Goal: Transaction & Acquisition: Purchase product/service

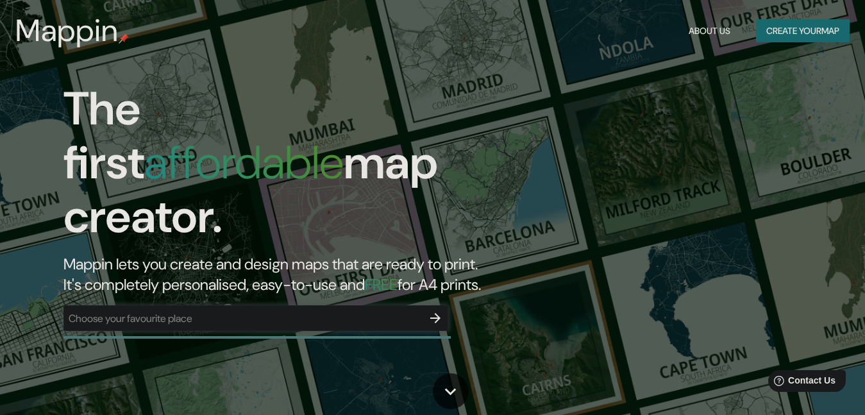
click at [334, 305] on div "​" at bounding box center [255, 318] width 385 height 26
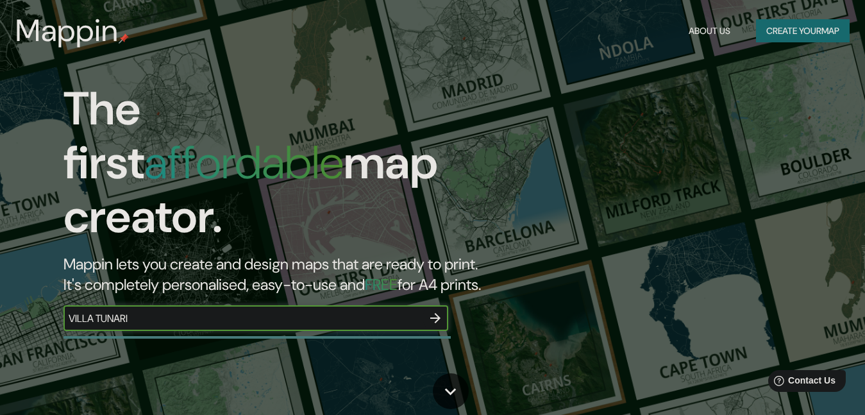
type input "VILLA TUNARI"
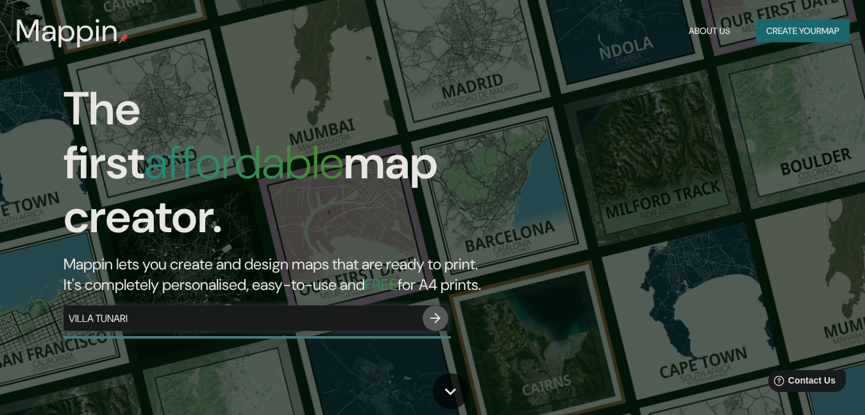
click at [437, 310] on icon "button" at bounding box center [434, 317] width 15 height 15
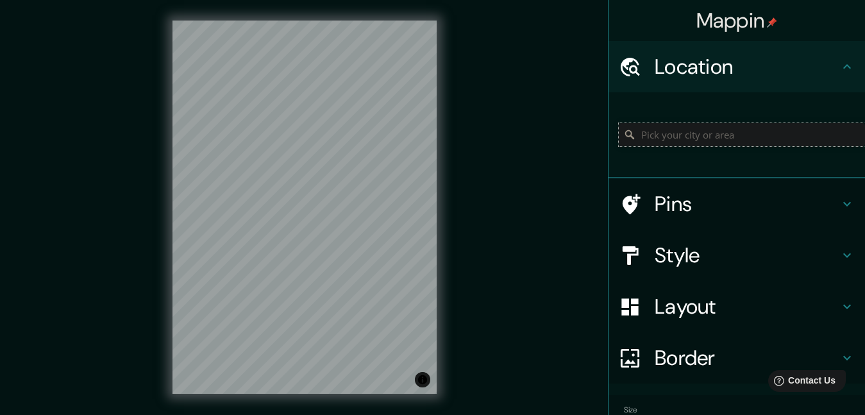
click at [690, 141] on input "Pick your city or area" at bounding box center [741, 134] width 246 height 23
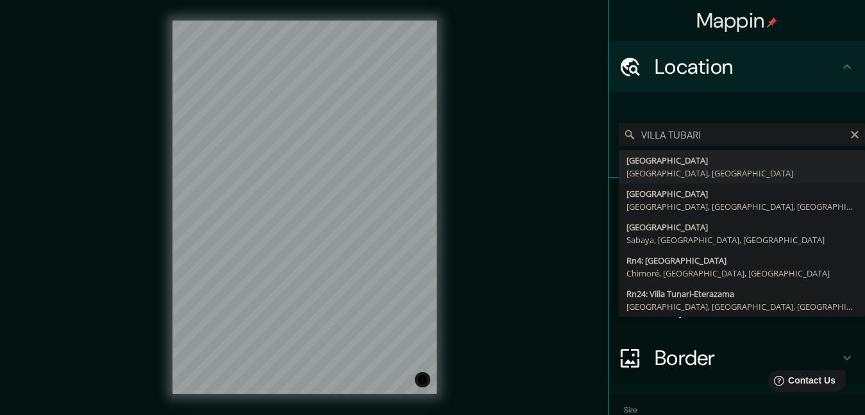
type input "Villa Tunari, Departamento de Cochabamba, Bolivia"
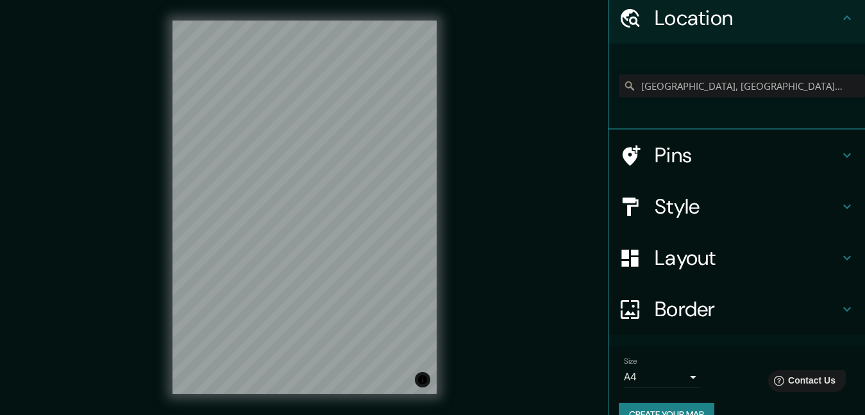
scroll to position [76, 0]
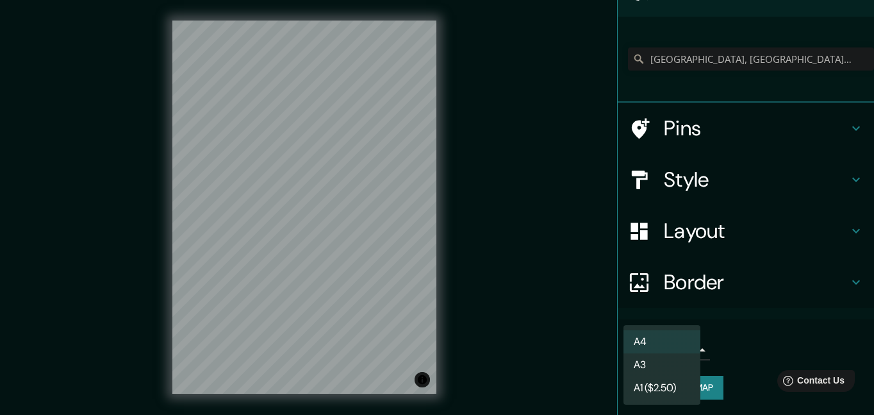
click at [685, 354] on body "Mappin Location Villa Tunari, Departamento de Cochabamba, Bolivia Pins Style La…" at bounding box center [437, 207] width 874 height 415
click at [668, 371] on li "A3" at bounding box center [662, 364] width 77 height 23
type input "a4"
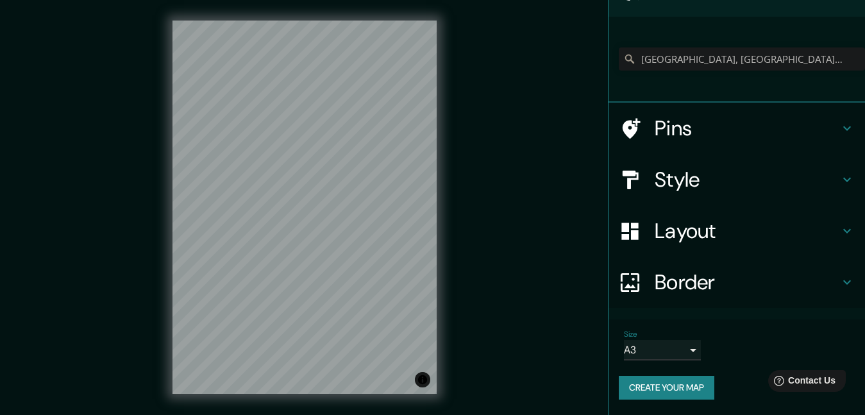
scroll to position [20, 0]
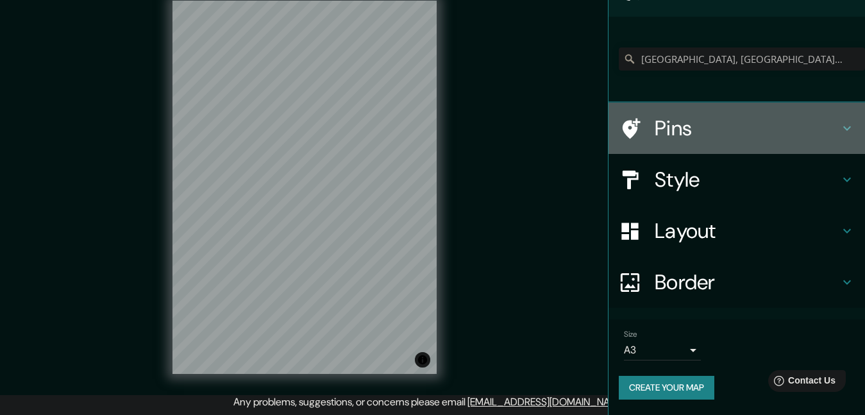
click at [705, 134] on h4 "Pins" at bounding box center [746, 128] width 185 height 26
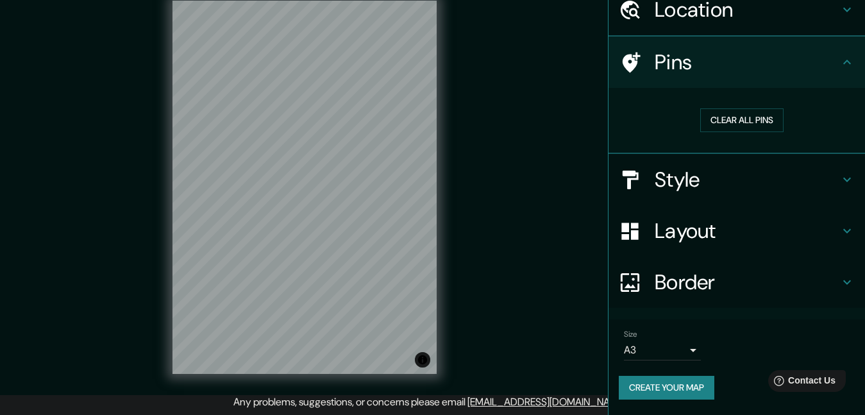
scroll to position [56, 0]
click at [699, 183] on h4 "Style" at bounding box center [746, 180] width 185 height 26
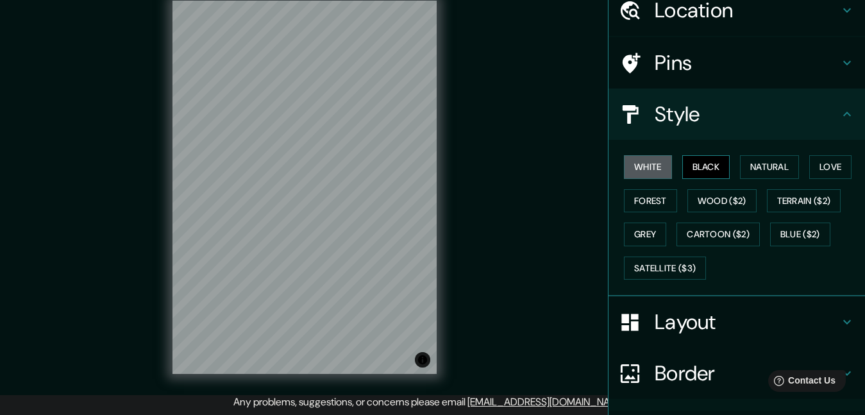
click at [695, 166] on button "Black" at bounding box center [706, 167] width 48 height 24
click at [749, 166] on button "Natural" at bounding box center [769, 167] width 59 height 24
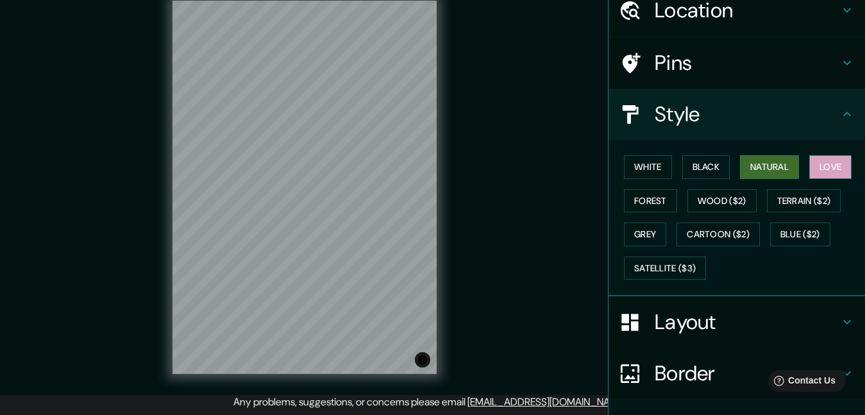
click at [818, 172] on button "Love" at bounding box center [830, 167] width 42 height 24
click at [656, 199] on button "Forest" at bounding box center [650, 201] width 53 height 24
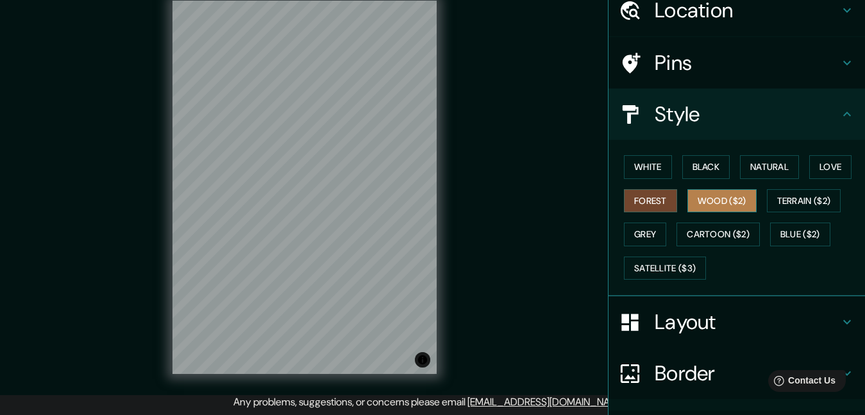
click at [715, 199] on button "Wood ($2)" at bounding box center [721, 201] width 69 height 24
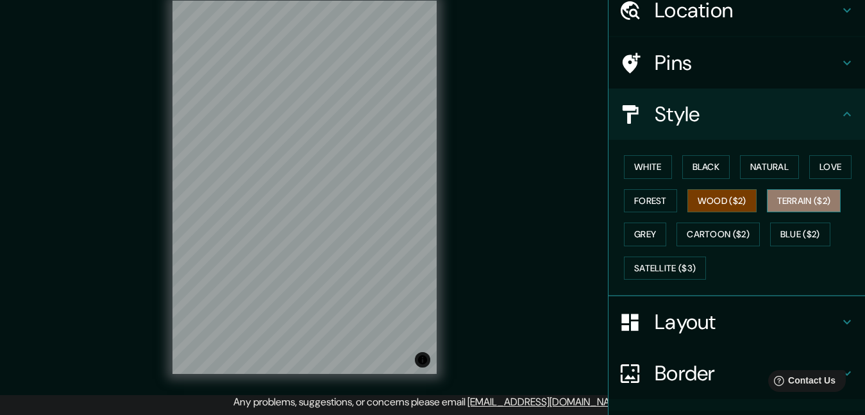
click at [774, 204] on button "Terrain ($2)" at bounding box center [803, 201] width 74 height 24
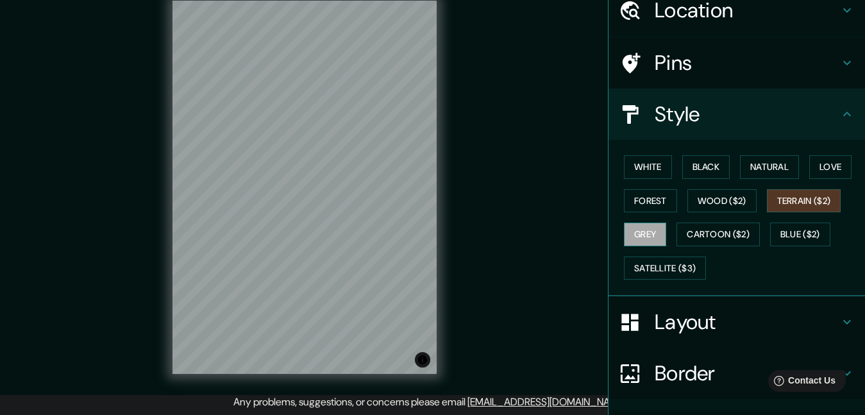
click at [642, 235] on button "Grey" at bounding box center [645, 234] width 42 height 24
click at [646, 237] on button "Grey" at bounding box center [645, 234] width 42 height 24
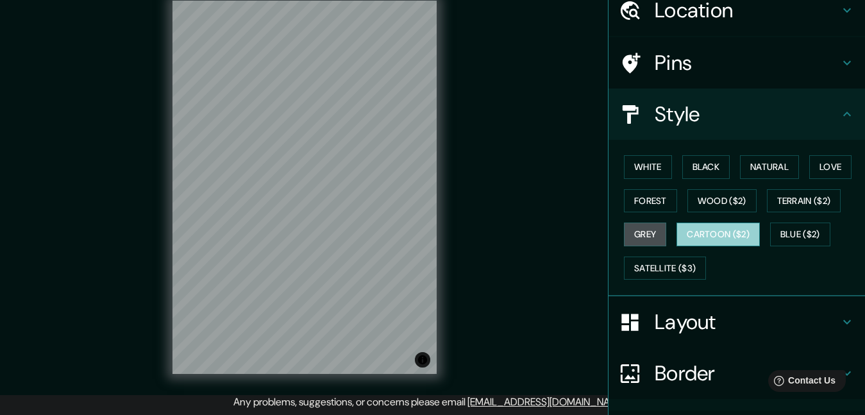
click at [684, 234] on button "Cartoon ($2)" at bounding box center [717, 234] width 83 height 24
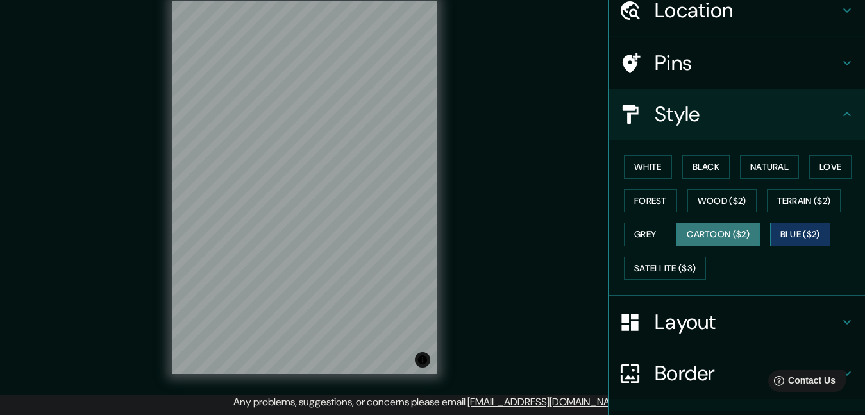
click at [779, 240] on button "Blue ($2)" at bounding box center [800, 234] width 60 height 24
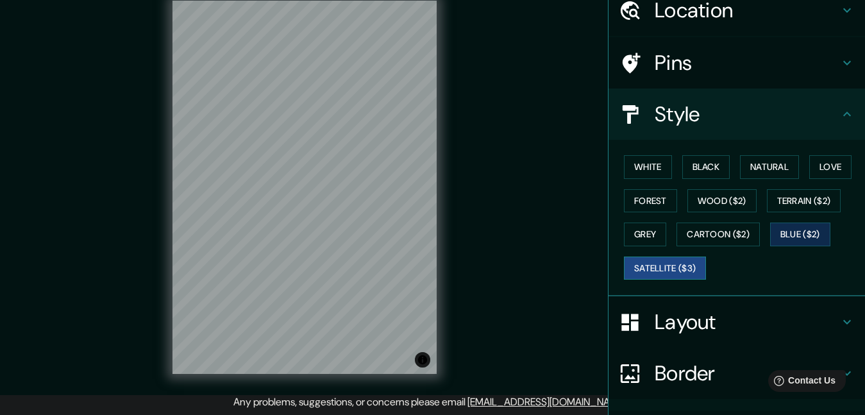
click at [652, 275] on button "Satellite ($3)" at bounding box center [665, 268] width 82 height 24
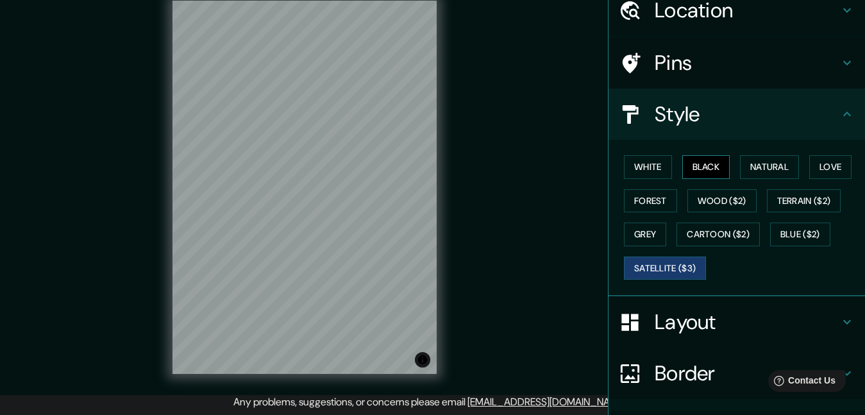
click at [701, 166] on button "Black" at bounding box center [706, 167] width 48 height 24
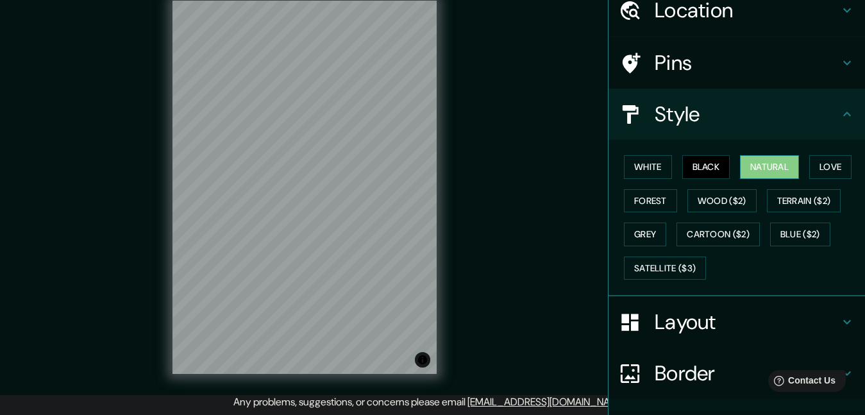
click at [740, 165] on button "Natural" at bounding box center [769, 167] width 59 height 24
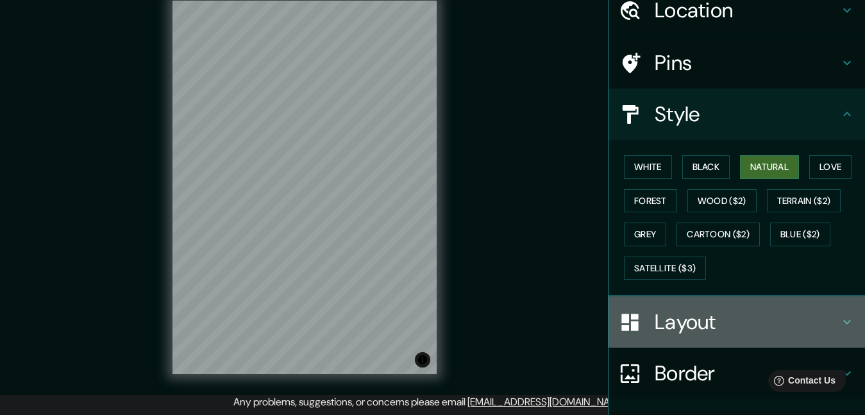
click at [708, 315] on h4 "Layout" at bounding box center [746, 322] width 185 height 26
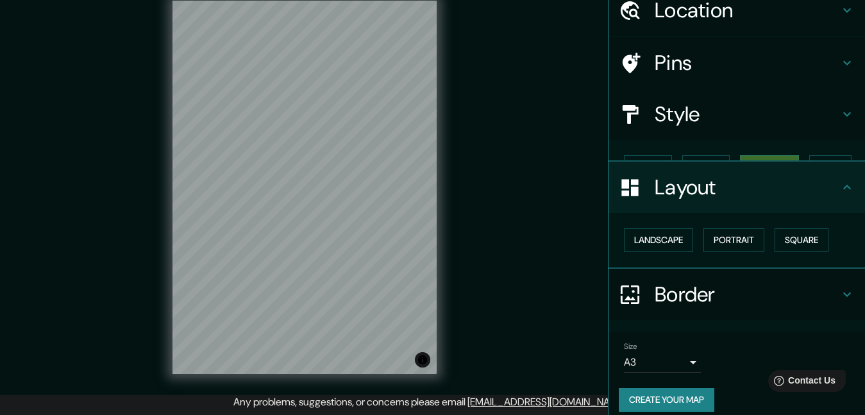
scroll to position [46, 0]
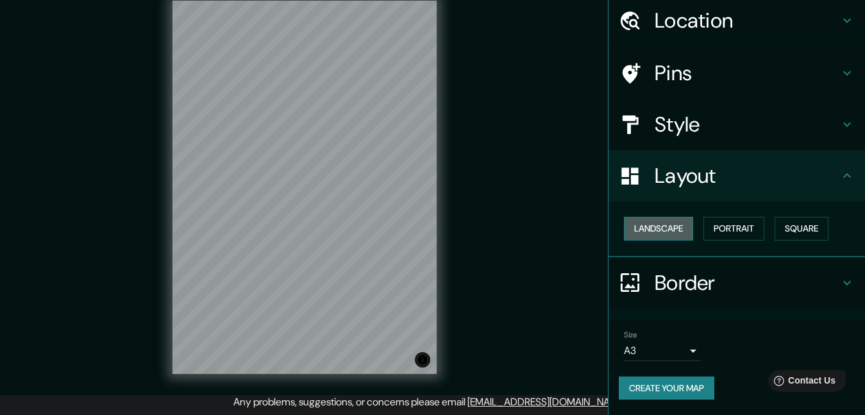
click at [649, 229] on button "Landscape" at bounding box center [658, 229] width 69 height 24
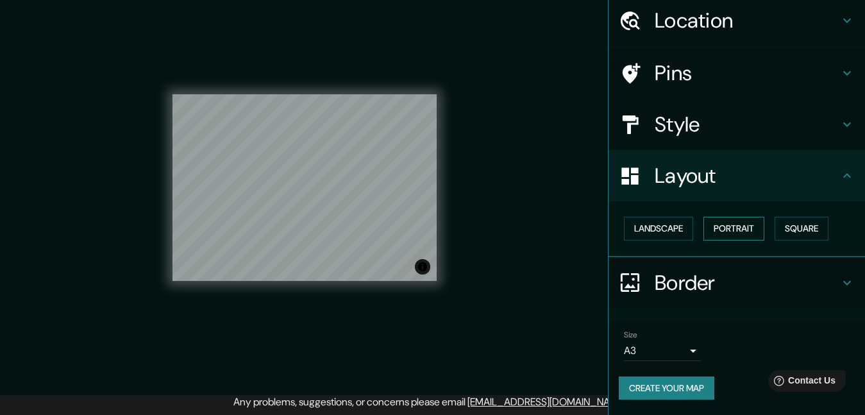
click at [725, 224] on button "Portrait" at bounding box center [733, 229] width 61 height 24
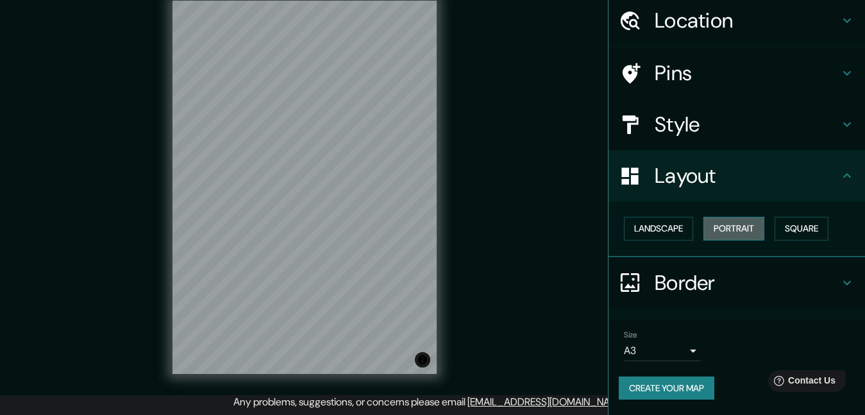
click at [725, 224] on button "Portrait" at bounding box center [733, 229] width 61 height 24
click at [678, 224] on button "Landscape" at bounding box center [658, 229] width 69 height 24
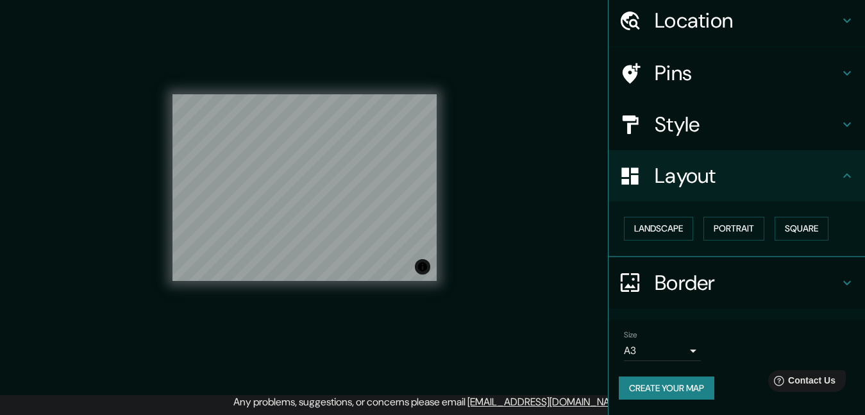
click at [676, 388] on button "Create your map" at bounding box center [665, 388] width 95 height 24
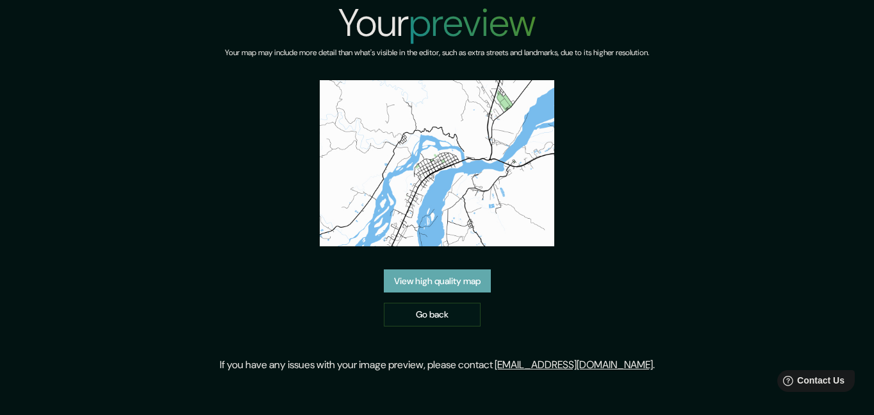
click at [418, 281] on link "View high quality map" at bounding box center [437, 281] width 107 height 24
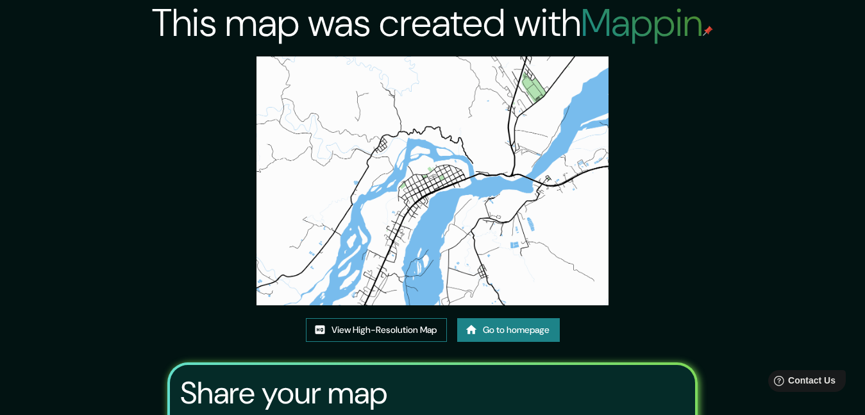
click at [411, 326] on link "View High-Resolution Map" at bounding box center [376, 330] width 141 height 24
click at [516, 333] on link "Go to homepage" at bounding box center [508, 330] width 103 height 24
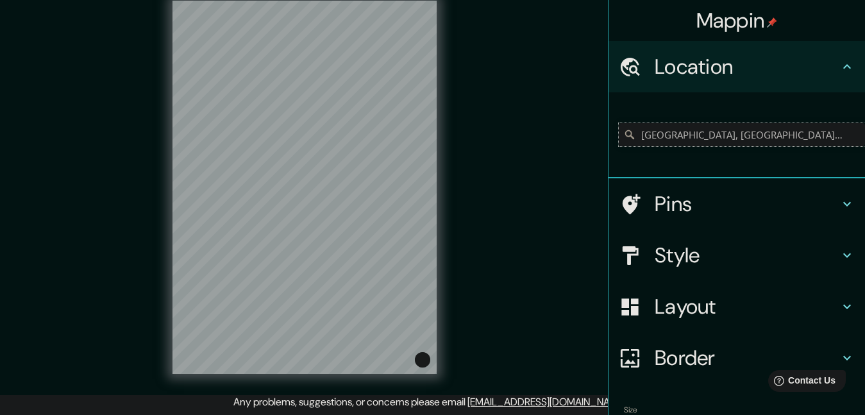
click at [822, 143] on input "[GEOGRAPHIC_DATA], [GEOGRAPHIC_DATA], [GEOGRAPHIC_DATA]" at bounding box center [741, 134] width 246 height 23
click at [834, 138] on input "[GEOGRAPHIC_DATA], [GEOGRAPHIC_DATA], [GEOGRAPHIC_DATA]" at bounding box center [741, 134] width 246 height 23
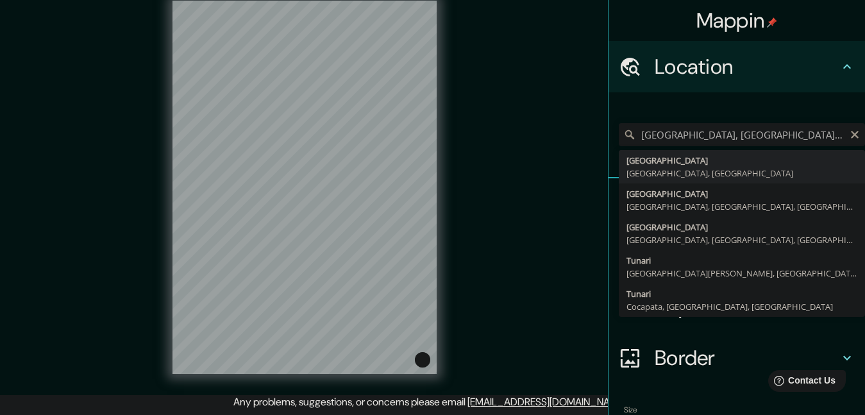
type input "[GEOGRAPHIC_DATA], [GEOGRAPHIC_DATA], [GEOGRAPHIC_DATA]"
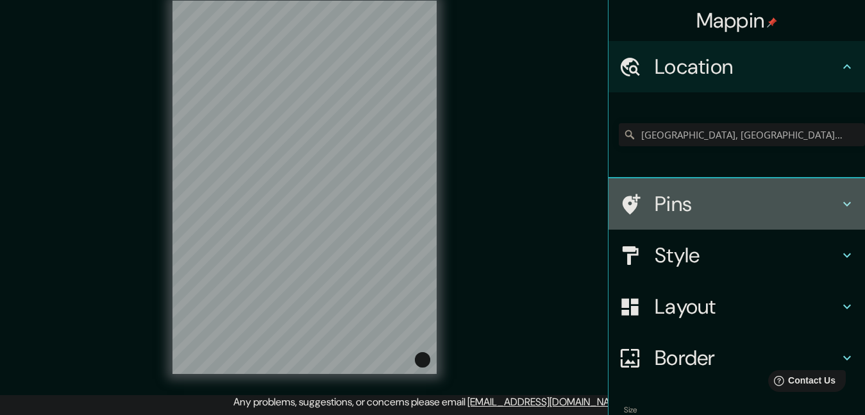
click at [654, 213] on h4 "Pins" at bounding box center [746, 204] width 185 height 26
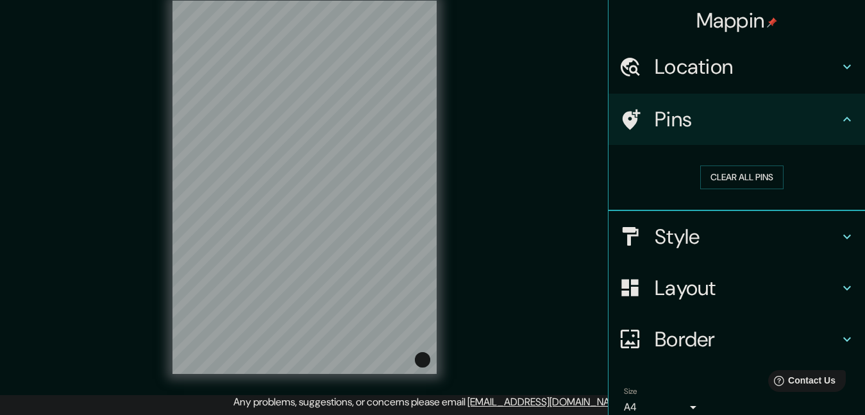
click at [668, 244] on h4 "Style" at bounding box center [746, 237] width 185 height 26
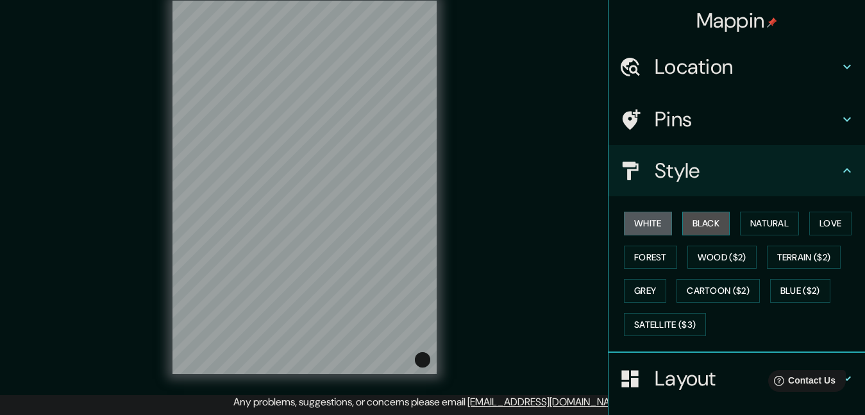
click at [691, 222] on button "Black" at bounding box center [706, 223] width 48 height 24
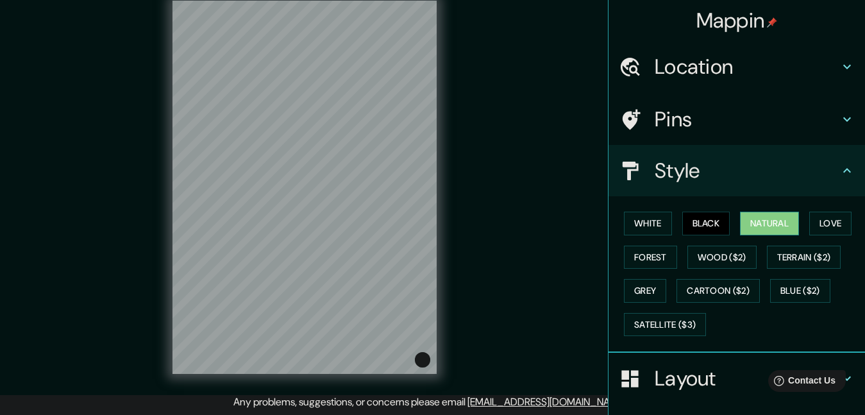
click at [754, 218] on button "Natural" at bounding box center [769, 223] width 59 height 24
click at [842, 229] on button "Love" at bounding box center [830, 223] width 42 height 24
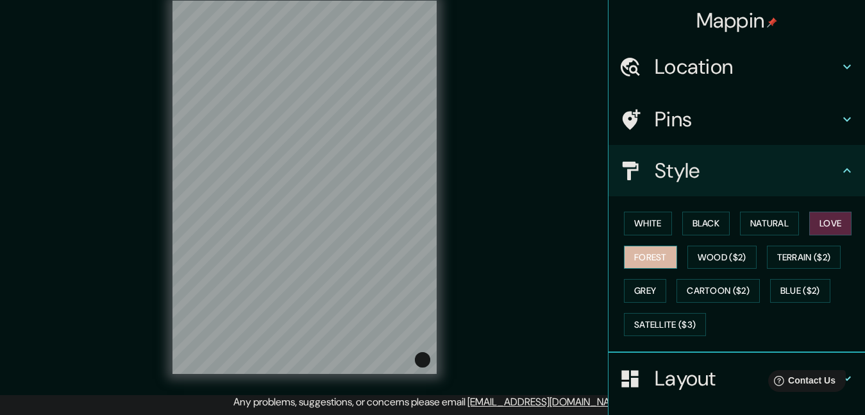
click at [640, 262] on button "Forest" at bounding box center [650, 257] width 53 height 24
click at [633, 288] on button "Grey" at bounding box center [645, 291] width 42 height 24
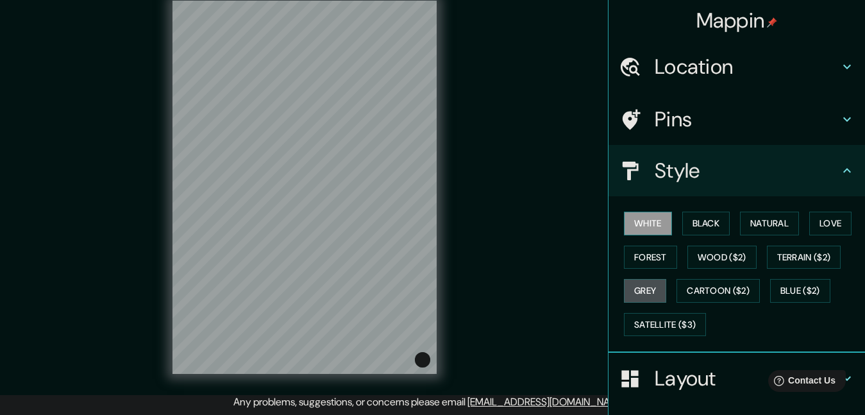
click at [658, 227] on button "White" at bounding box center [648, 223] width 48 height 24
click at [699, 227] on button "Black" at bounding box center [706, 223] width 48 height 24
click at [651, 229] on button "White" at bounding box center [648, 223] width 48 height 24
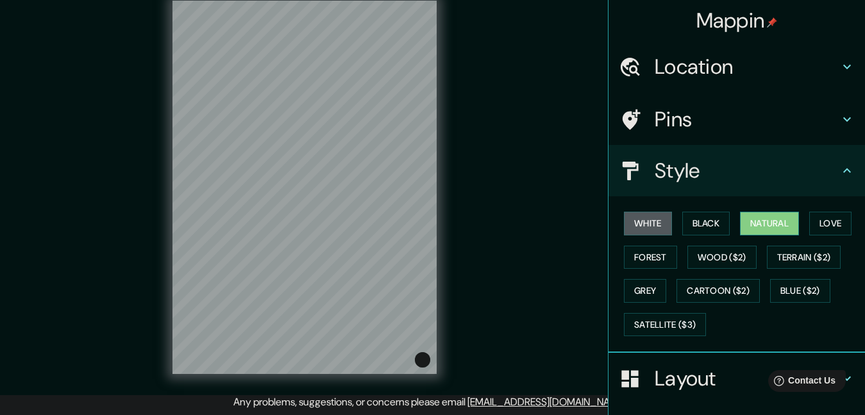
click at [759, 226] on button "Natural" at bounding box center [769, 223] width 59 height 24
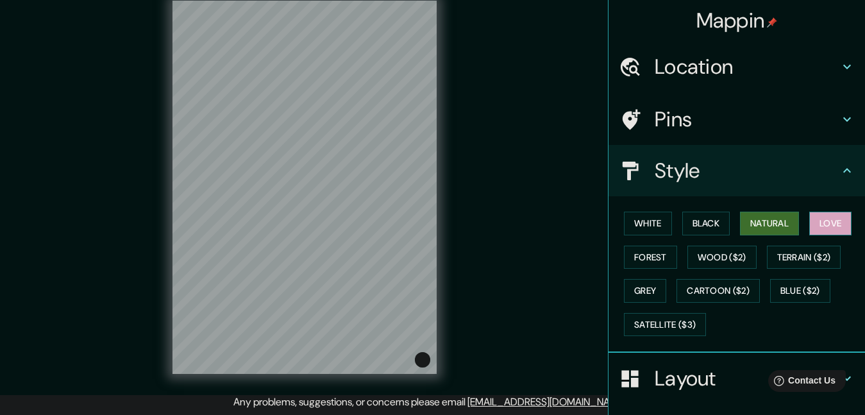
click at [823, 217] on button "Love" at bounding box center [830, 223] width 42 height 24
click at [695, 227] on button "Black" at bounding box center [706, 223] width 48 height 24
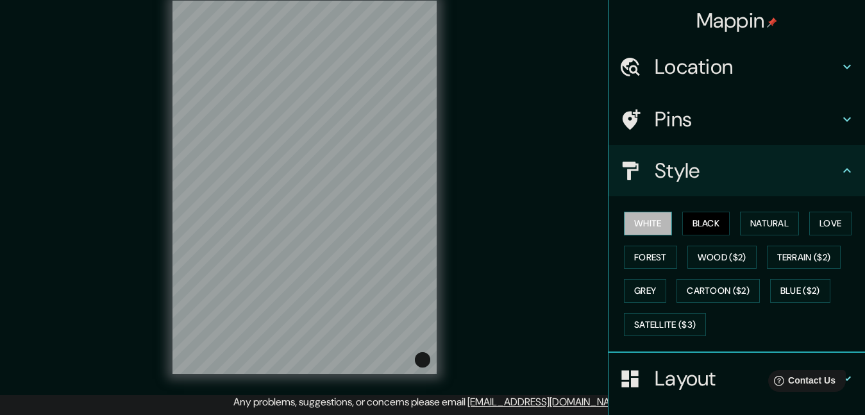
click at [652, 227] on button "White" at bounding box center [648, 223] width 48 height 24
click at [424, 360] on button "Toggle attribution" at bounding box center [422, 359] width 15 height 15
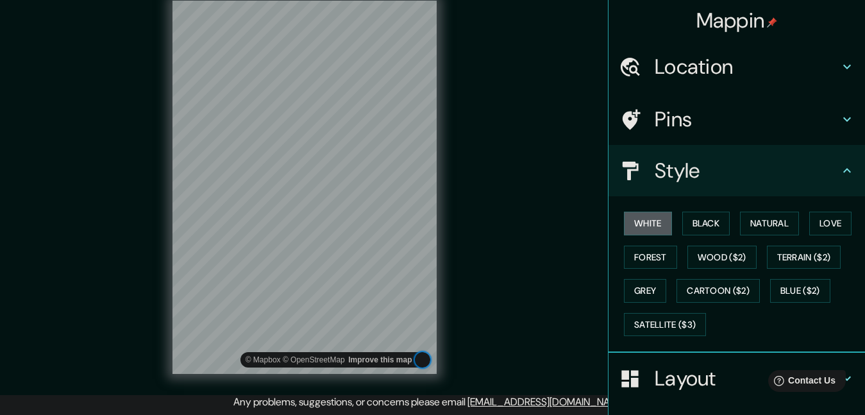
click at [424, 360] on button "Toggle attribution" at bounding box center [422, 359] width 15 height 15
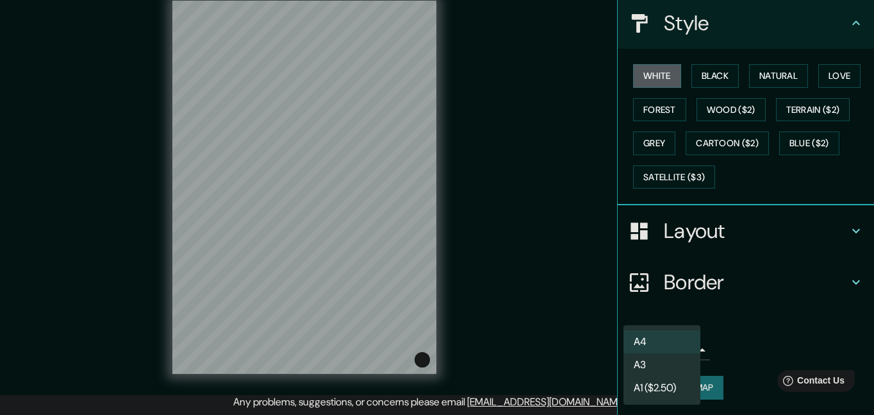
click at [673, 350] on body "Mappin Location [GEOGRAPHIC_DATA], [GEOGRAPHIC_DATA], [GEOGRAPHIC_DATA] Pins St…" at bounding box center [437, 187] width 874 height 415
click at [674, 361] on li "A3" at bounding box center [662, 364] width 77 height 23
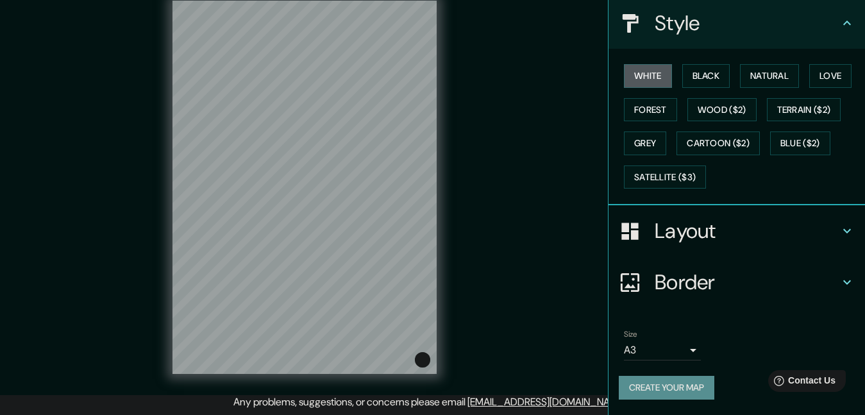
click at [670, 384] on button "Create your map" at bounding box center [665, 388] width 95 height 24
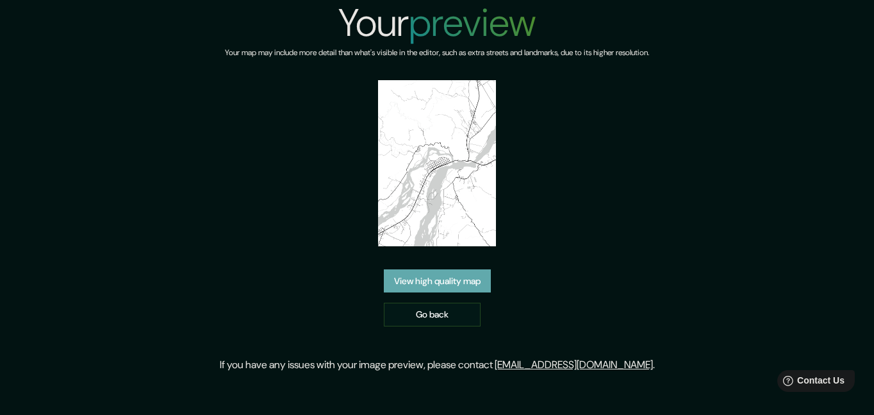
click at [442, 269] on link "View high quality map" at bounding box center [437, 281] width 107 height 24
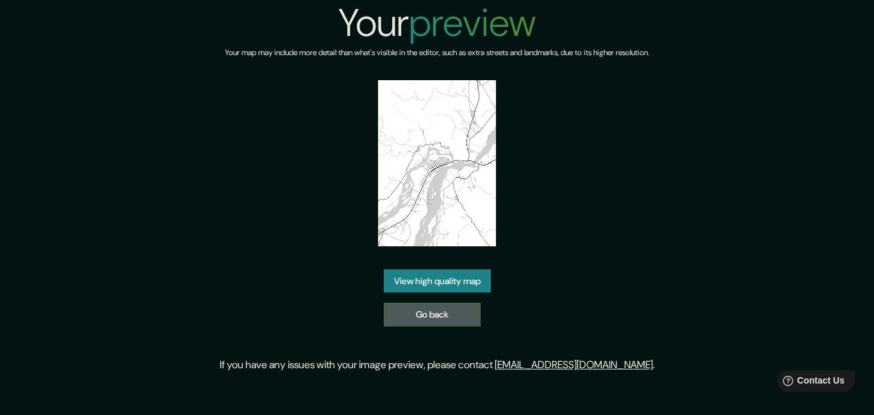
click at [438, 302] on link "Go back" at bounding box center [432, 314] width 97 height 24
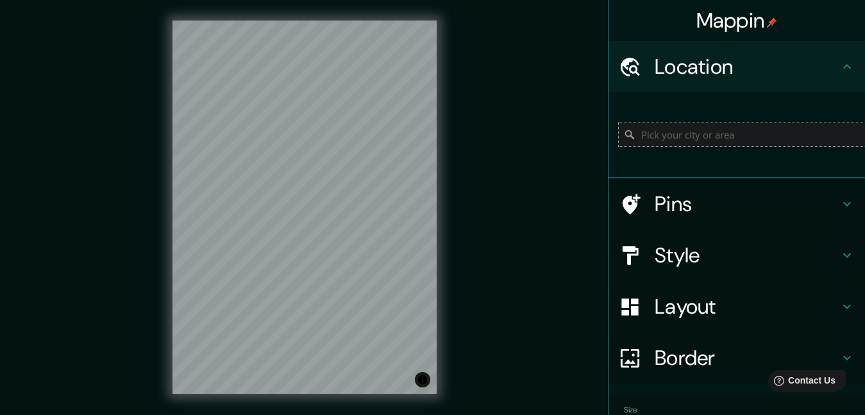
click at [761, 138] on input "Pick your city or area" at bounding box center [741, 134] width 246 height 23
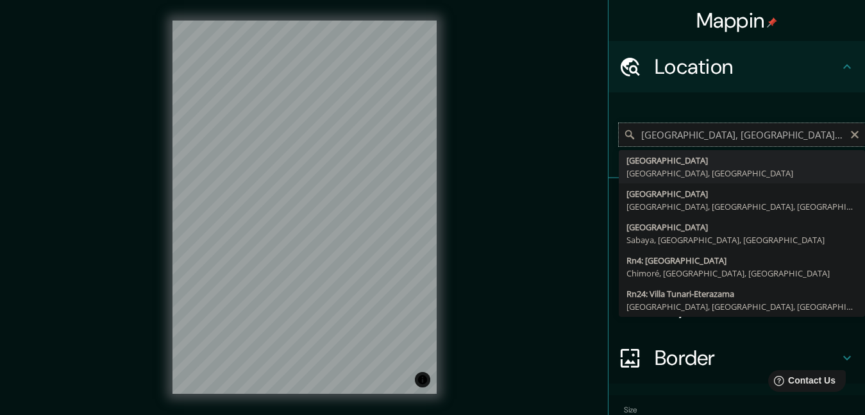
type input "[GEOGRAPHIC_DATA], [GEOGRAPHIC_DATA], [GEOGRAPHIC_DATA]"
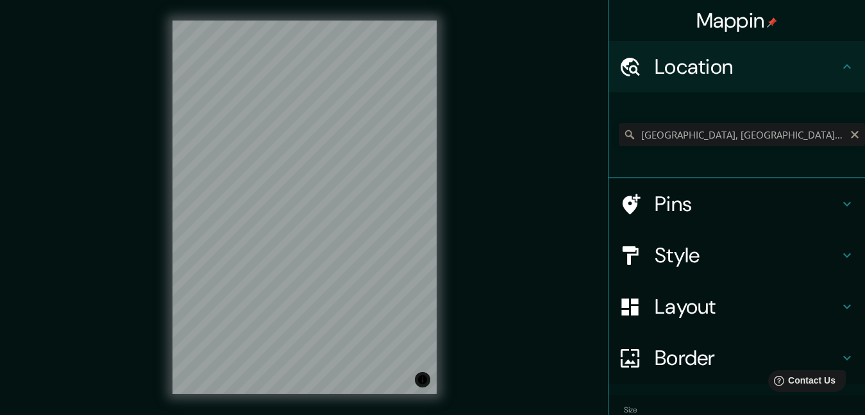
click at [480, 181] on div "Mappin Location Villa Tunari, Departamento de Cochabamba, Bolivia Pins Style La…" at bounding box center [432, 217] width 865 height 435
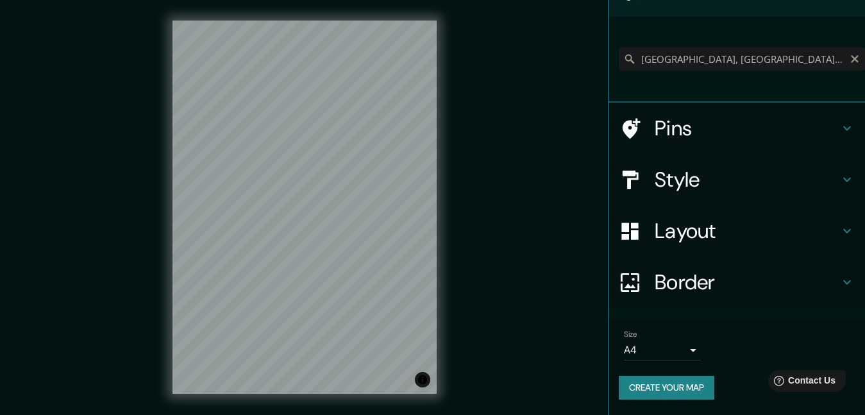
click at [678, 221] on h4 "Layout" at bounding box center [746, 231] width 185 height 26
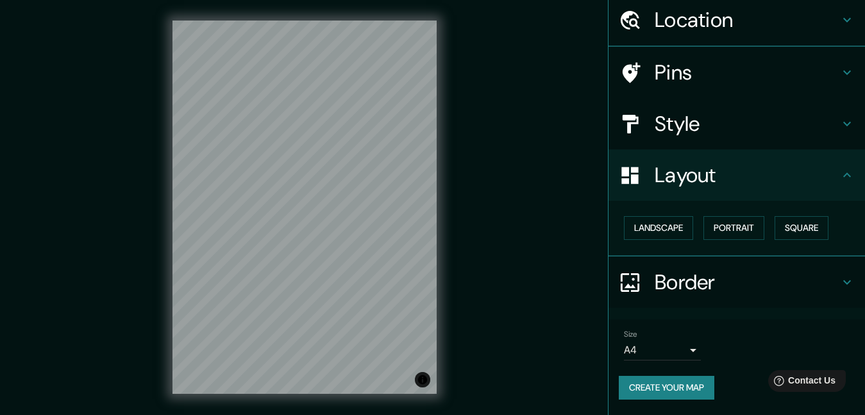
scroll to position [46, 0]
click at [675, 227] on button "Landscape" at bounding box center [658, 229] width 69 height 24
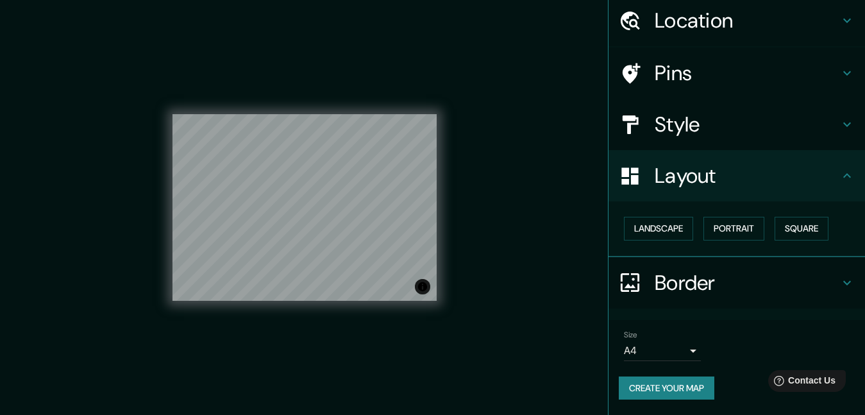
click at [543, 185] on div "Mappin Location Villa Tunari, Departamento de Cochabamba, Bolivia Pins Style La…" at bounding box center [432, 217] width 865 height 435
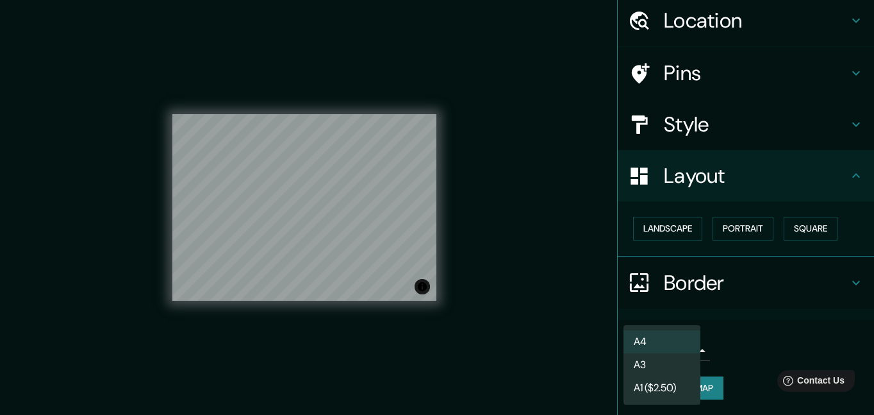
click at [617, 350] on body "Mappin Location Villa Tunari, Departamento de Cochabamba, Bolivia Pins Style La…" at bounding box center [437, 207] width 874 height 415
click at [666, 368] on li "A3" at bounding box center [662, 364] width 77 height 23
type input "a4"
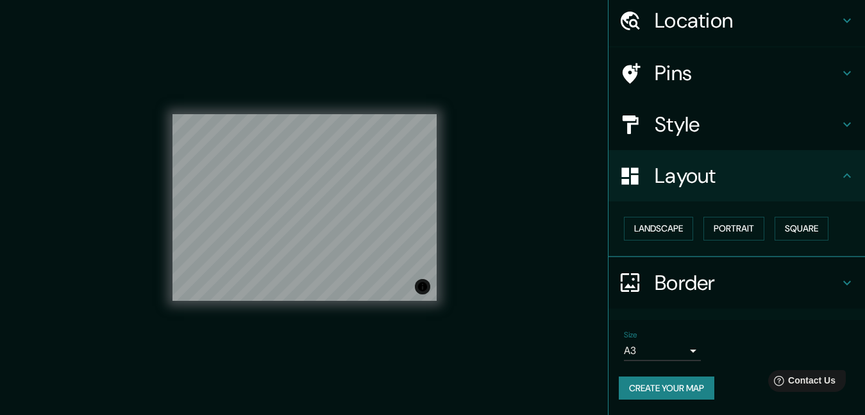
click at [685, 381] on button "Create your map" at bounding box center [665, 388] width 95 height 24
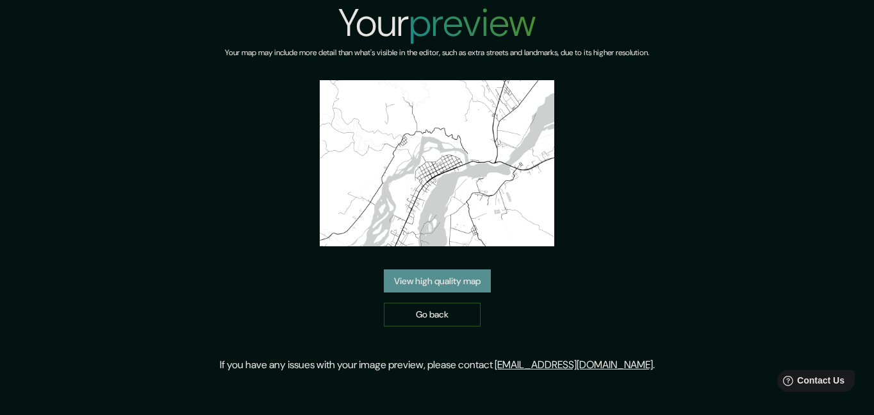
click at [455, 284] on link "View high quality map" at bounding box center [437, 281] width 107 height 24
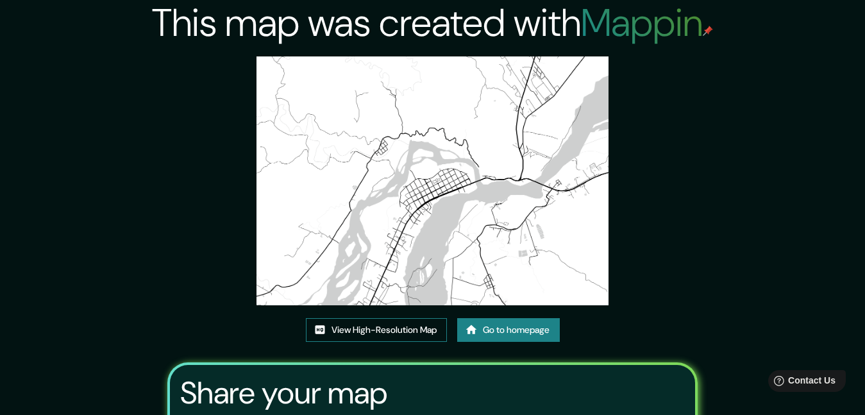
click at [395, 324] on link "View High-Resolution Map" at bounding box center [376, 330] width 141 height 24
click at [393, 327] on link "View High-Resolution Map" at bounding box center [376, 330] width 141 height 24
